Goal: Transaction & Acquisition: Book appointment/travel/reservation

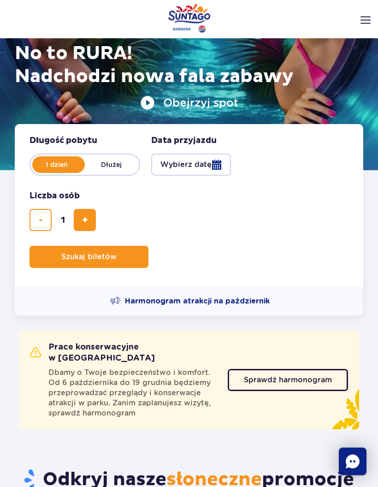
scroll to position [132, 0]
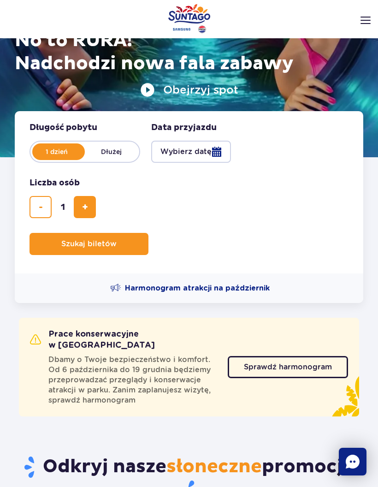
click at [310, 364] on span "Sprawdź harmonogram" at bounding box center [288, 367] width 88 height 7
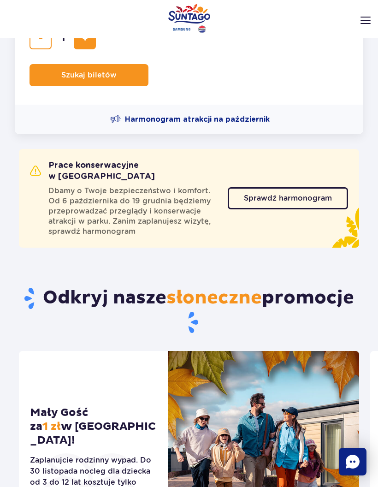
scroll to position [0, 0]
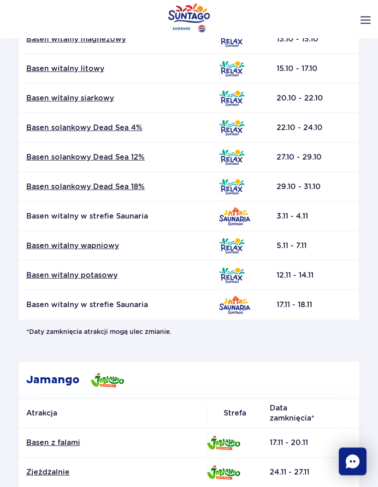
scroll to position [243, 0]
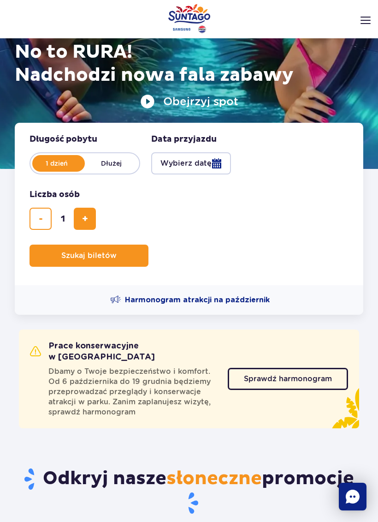
click at [79, 212] on button "dodaj bilet" at bounding box center [85, 219] width 22 height 22
click at [83, 219] on span "dodaj bilet" at bounding box center [85, 219] width 6 height 0
click at [92, 220] on button "dodaj bilet" at bounding box center [85, 219] width 22 height 22
click at [95, 214] on button "dodaj bilet" at bounding box center [85, 219] width 22 height 22
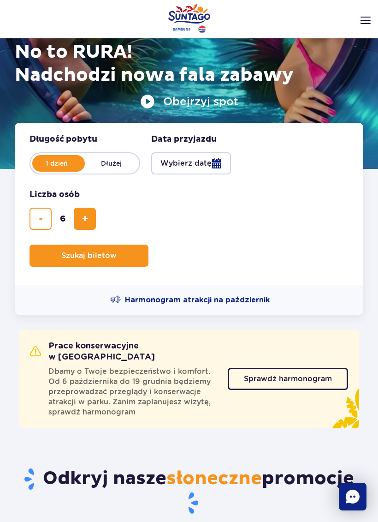
click at [33, 212] on button "usuń bilet" at bounding box center [41, 219] width 22 height 22
type input "5"
click at [69, 256] on span "Szukaj biletów" at bounding box center [88, 255] width 55 height 8
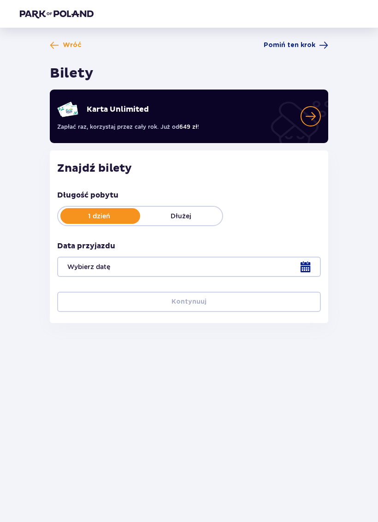
click at [260, 270] on div at bounding box center [189, 267] width 264 height 20
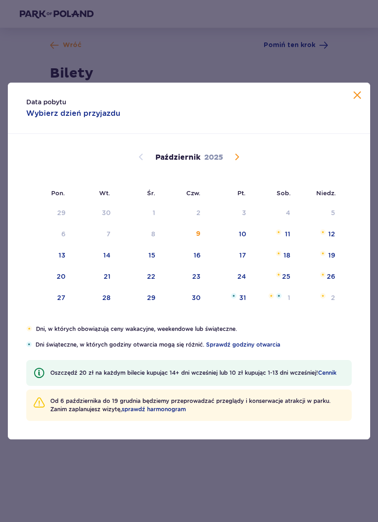
click at [277, 255] on img "sobota, 18 października 2025" at bounding box center [279, 254] width 6 height 6
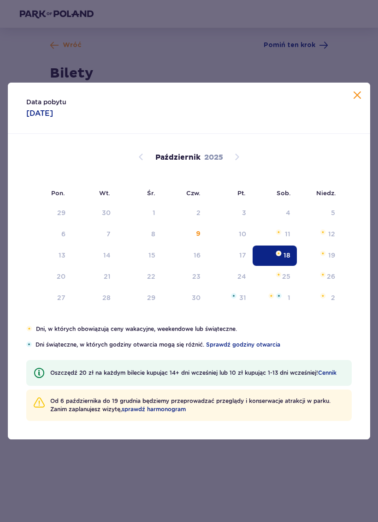
type input "18.10.25"
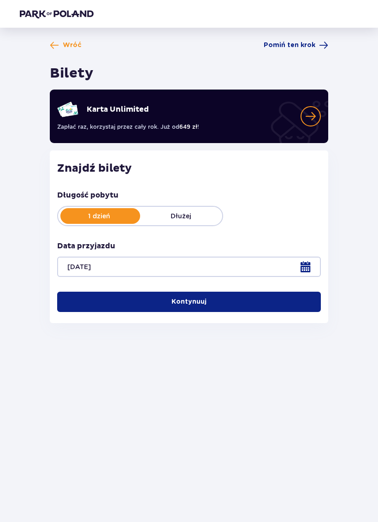
click at [268, 298] on button "Kontynuuj" at bounding box center [189, 302] width 264 height 20
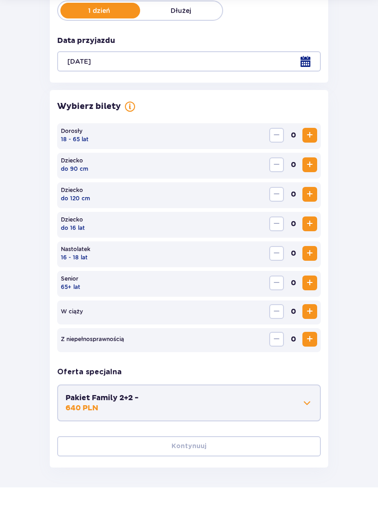
scroll to position [172, 0]
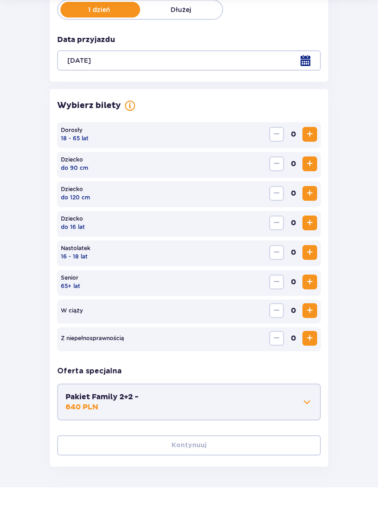
click at [309, 163] on span "Zwiększ" at bounding box center [309, 168] width 11 height 11
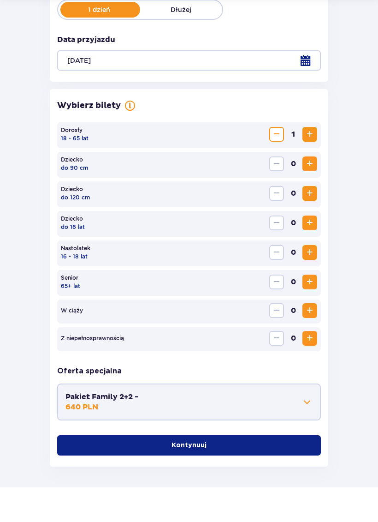
click at [321, 157] on div "Dorosły 18 - 65 lat 1" at bounding box center [189, 170] width 264 height 26
click at [312, 163] on span "Zwiększ" at bounding box center [309, 168] width 11 height 11
click at [310, 163] on span "Zwiększ" at bounding box center [309, 168] width 11 height 11
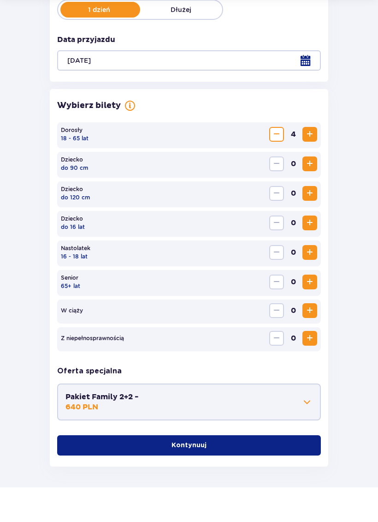
click at [310, 163] on span "Zwiększ" at bounding box center [309, 168] width 11 height 11
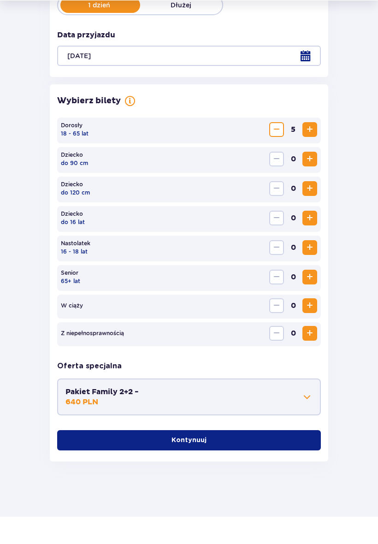
scroll to position [184, 0]
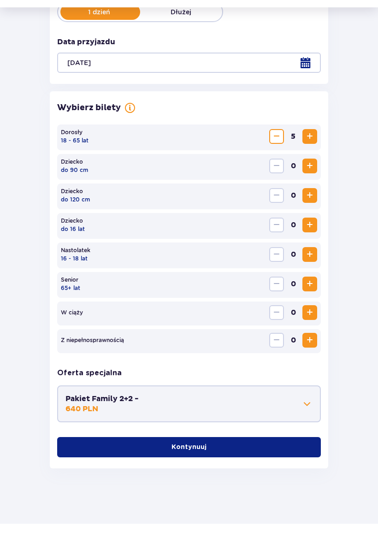
click at [291, 458] on button "Kontynuuj" at bounding box center [189, 468] width 264 height 20
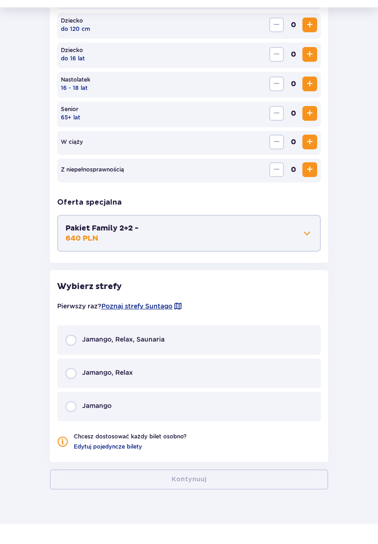
scroll to position [355, 0]
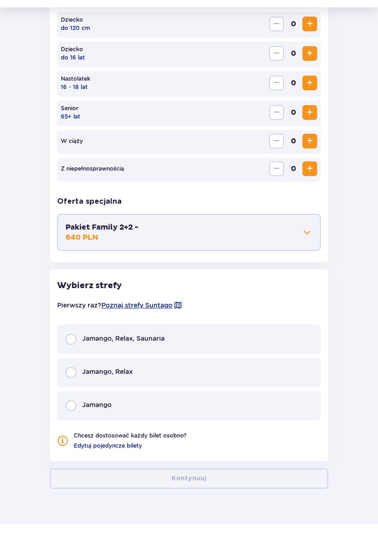
click at [287, 378] on div "Jamango, Relax" at bounding box center [189, 393] width 264 height 30
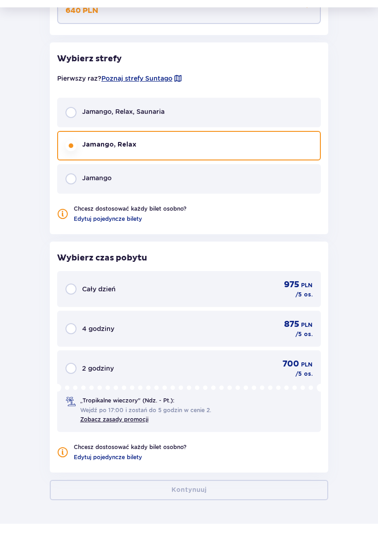
scroll to position [594, 0]
